Goal: Find specific page/section: Find specific page/section

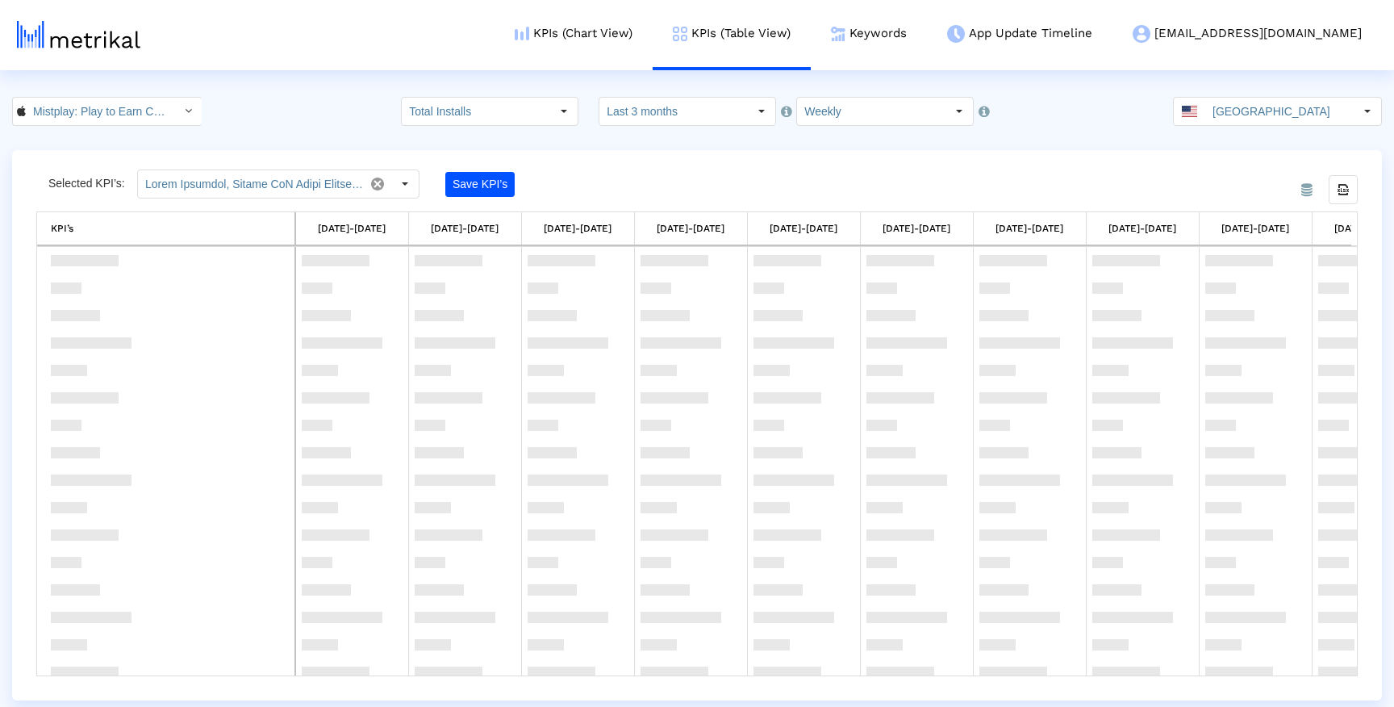
scroll to position [1853, 0]
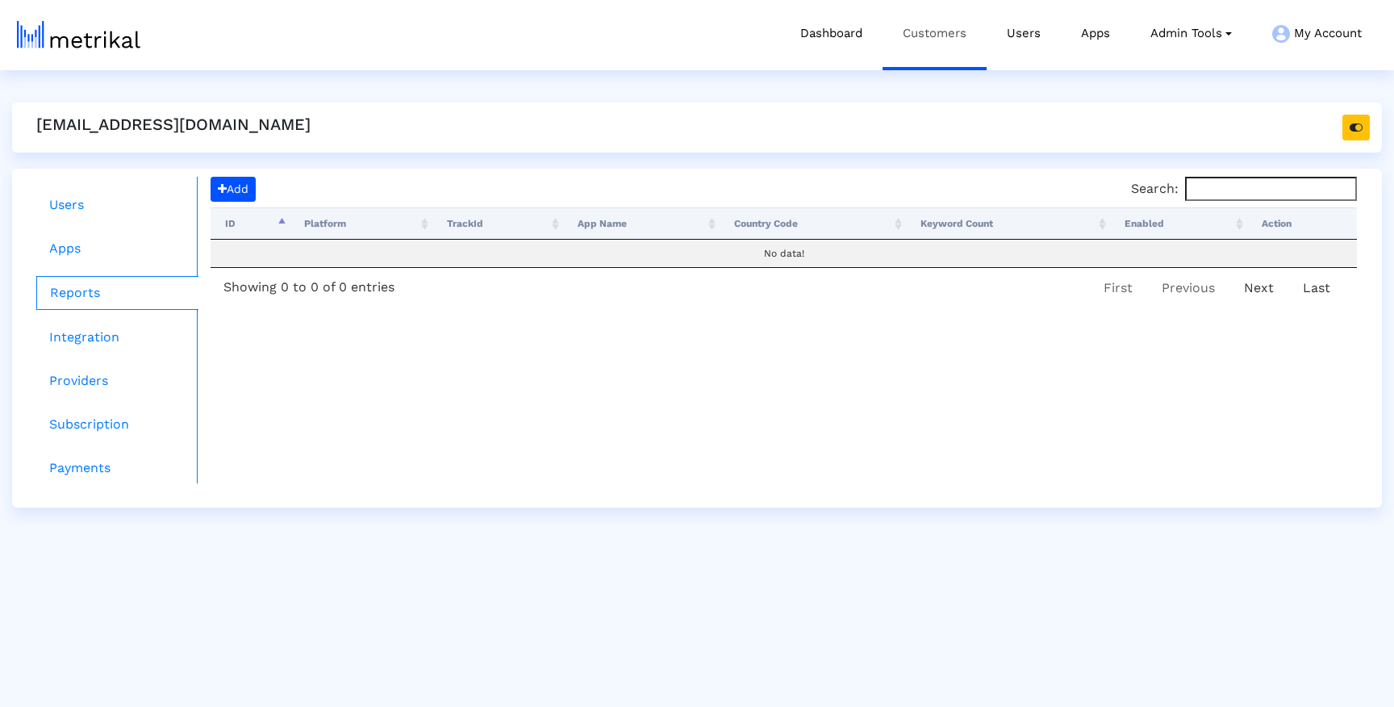
click at [955, 26] on link "Customers" at bounding box center [935, 33] width 104 height 67
click at [909, 43] on link "Customers" at bounding box center [935, 33] width 104 height 67
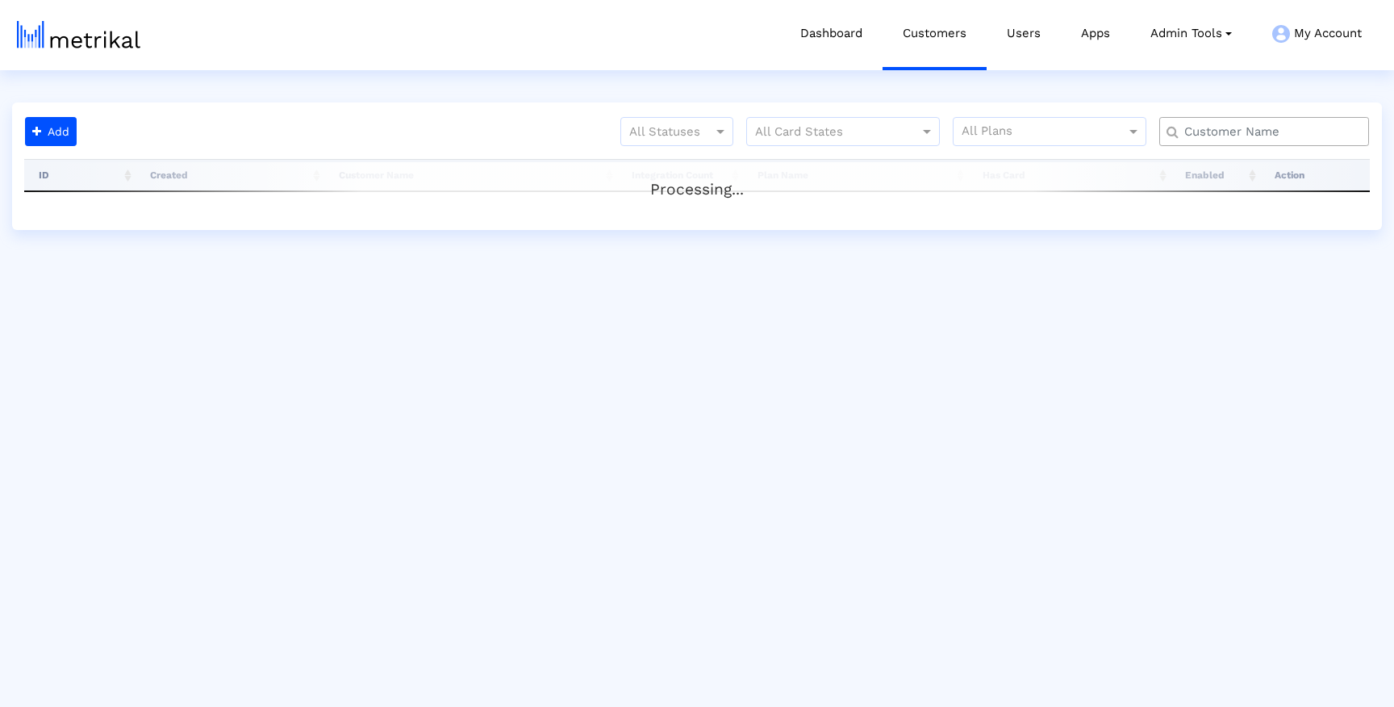
click at [1255, 131] on input "text" at bounding box center [1268, 131] width 190 height 17
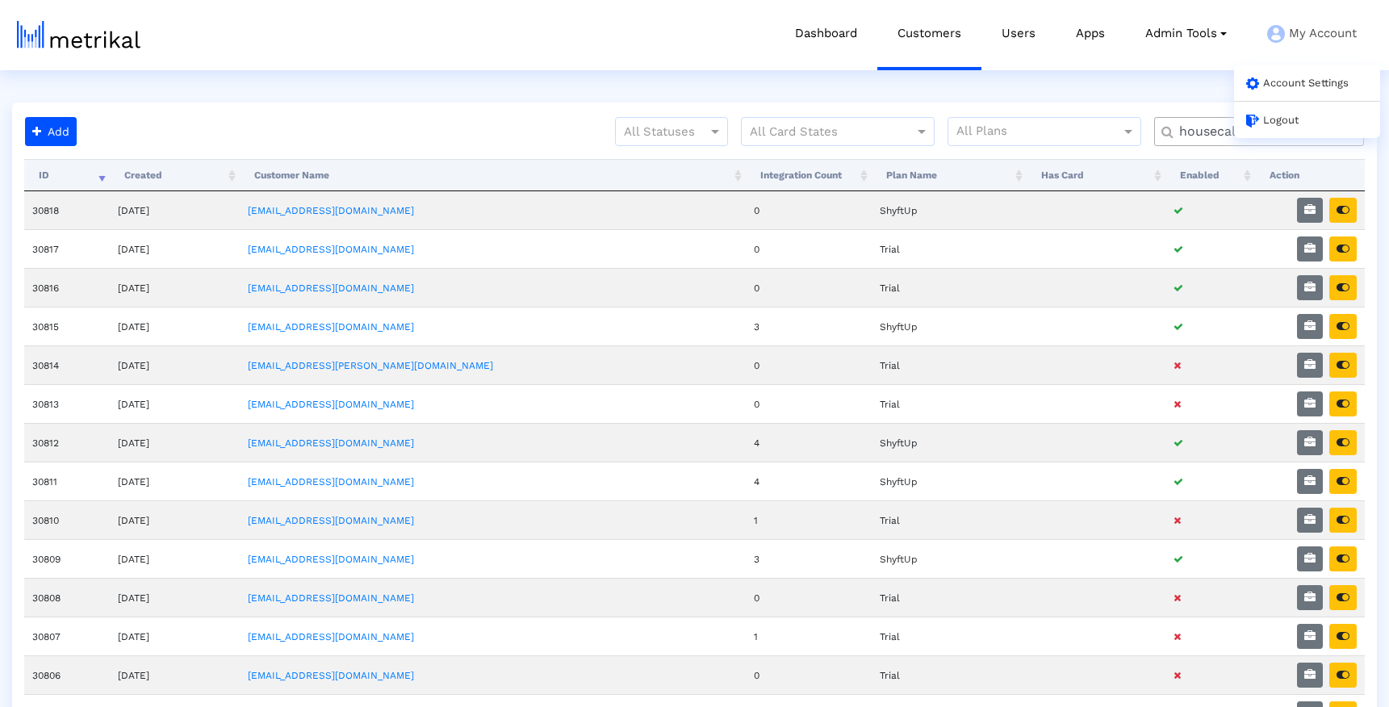
type input "housecall"
